Goal: Check status: Check status

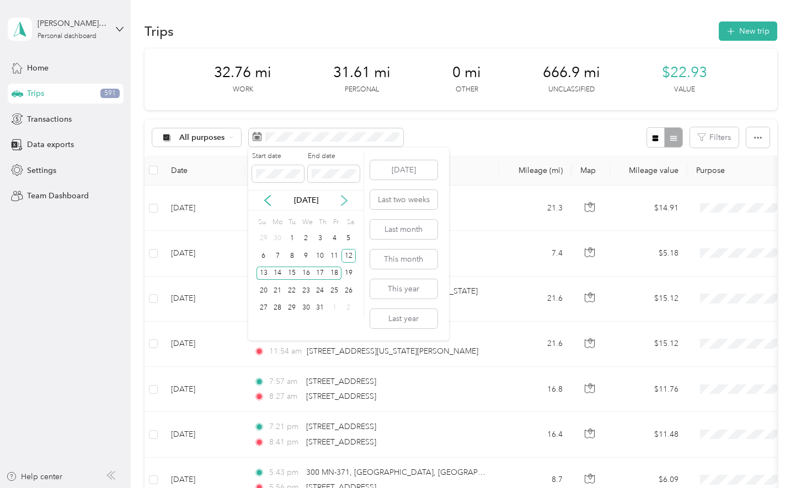
click at [343, 203] on icon at bounding box center [344, 201] width 6 height 10
click at [310, 235] on div "3" at bounding box center [306, 239] width 14 height 14
click at [265, 204] on icon at bounding box center [267, 200] width 11 height 11
click at [332, 239] on div "1" at bounding box center [334, 239] width 14 height 14
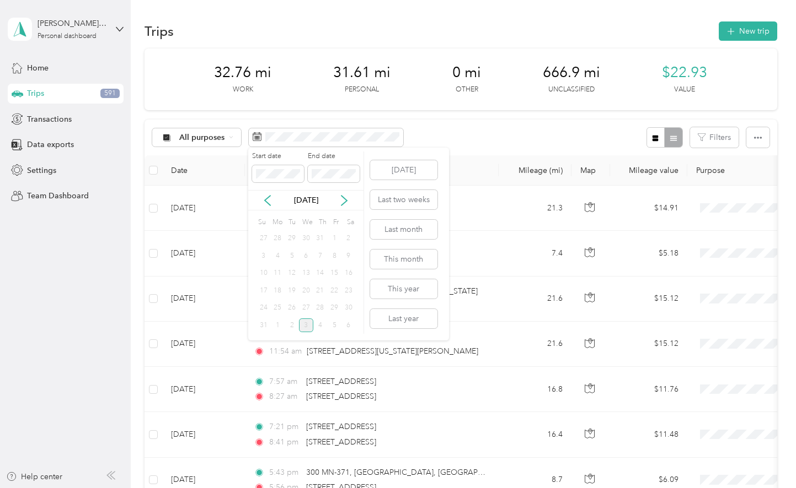
click at [332, 239] on div "1" at bounding box center [334, 239] width 14 height 14
click at [291, 180] on span at bounding box center [278, 174] width 52 height 18
click at [267, 201] on icon at bounding box center [267, 200] width 11 height 11
click at [346, 200] on icon at bounding box center [344, 201] width 6 height 10
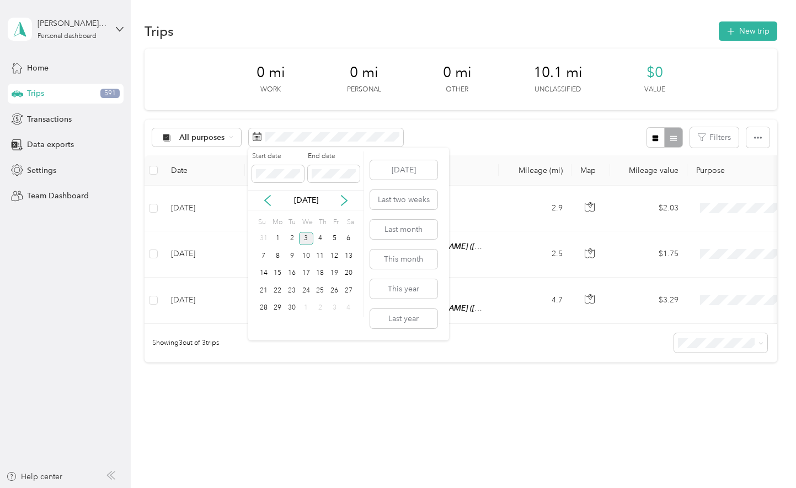
click at [310, 240] on div "3" at bounding box center [306, 239] width 14 height 14
